Goal: Find specific page/section: Find specific page/section

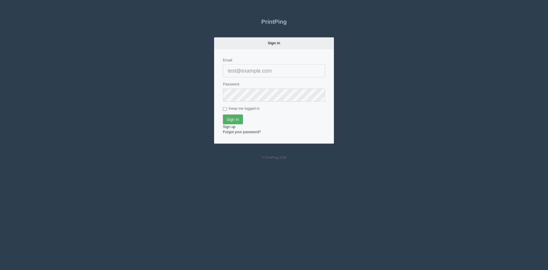
type input "[PERSON_NAME][EMAIL_ADDRESS][DOMAIN_NAME]"
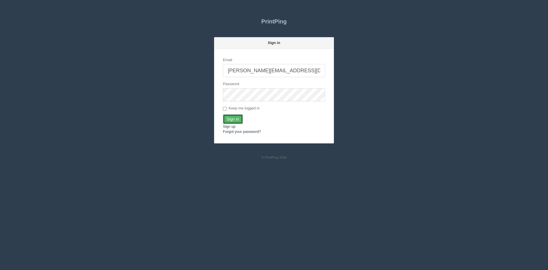
click at [233, 122] on input "Sign In" at bounding box center [233, 119] width 20 height 10
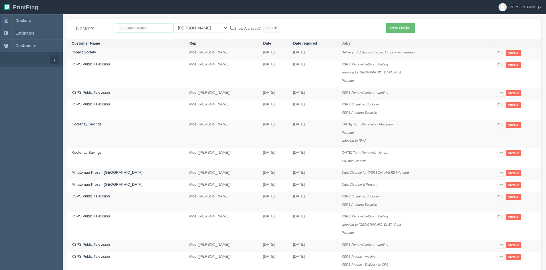
click at [154, 29] on input "text" at bounding box center [143, 28] width 57 height 10
type input "event"
click at [192, 25] on select "All Users [PERSON_NAME] Test 1 [PERSON_NAME] [PERSON_NAME] [PERSON_NAME] France…" at bounding box center [200, 28] width 55 height 10
select select
click at [173, 23] on select "All Users [PERSON_NAME] Test 1 [PERSON_NAME] [PERSON_NAME] [PERSON_NAME] France…" at bounding box center [200, 28] width 55 height 10
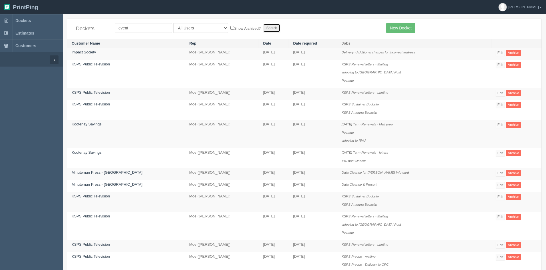
click at [263, 27] on input "Search" at bounding box center [271, 28] width 17 height 9
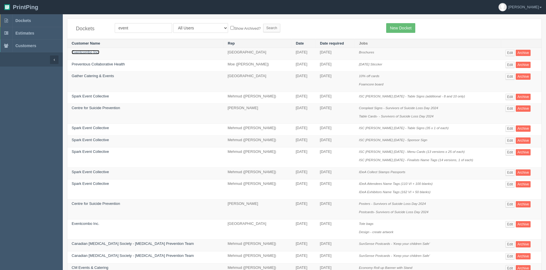
click at [86, 52] on link "Eventcombo Inc." at bounding box center [86, 52] width 28 height 4
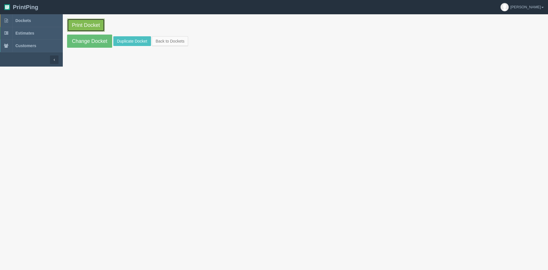
click at [82, 25] on link "Print Docket" at bounding box center [86, 25] width 38 height 13
